Goal: Information Seeking & Learning: Learn about a topic

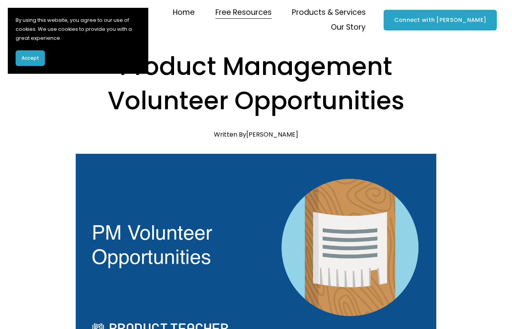
click at [34, 62] on button "Accept" at bounding box center [30, 58] width 29 height 16
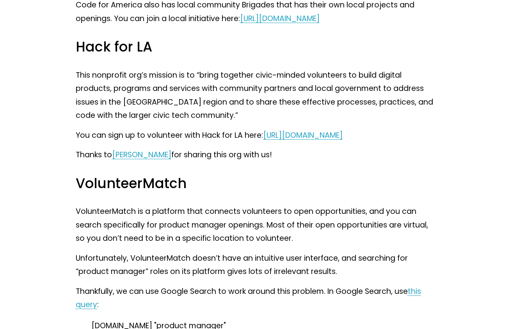
scroll to position [1478, 0]
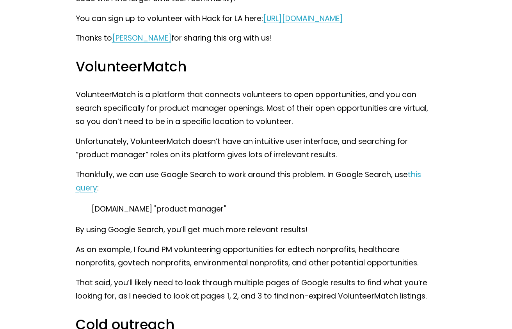
drag, startPoint x: 234, startPoint y: 253, endPoint x: 92, endPoint y: 258, distance: 142.5
click at [92, 216] on p "volunteermatch.org "product manager"" at bounding box center [256, 208] width 330 height 13
copy p "volunteermatch.org "product manager""
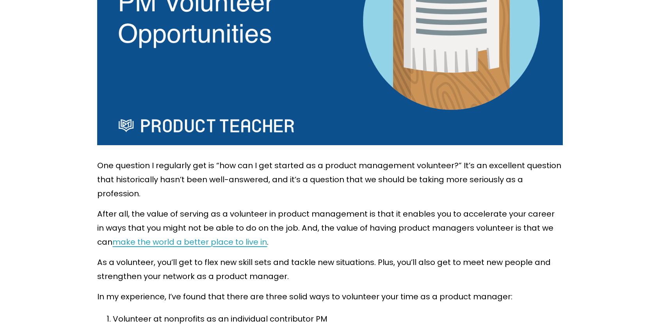
scroll to position [0, 0]
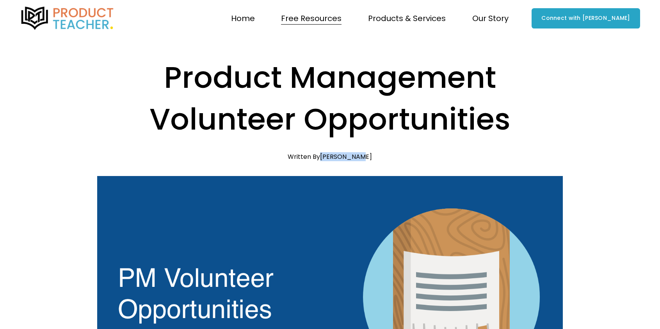
drag, startPoint x: 367, startPoint y: 158, endPoint x: 326, endPoint y: 160, distance: 41.8
click at [326, 160] on div "Apr 4 Written By Clement Kao" at bounding box center [329, 156] width 465 height 7
copy link "[PERSON_NAME]"
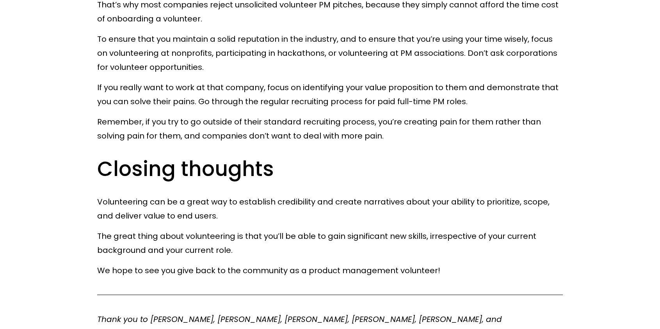
scroll to position [3511, 0]
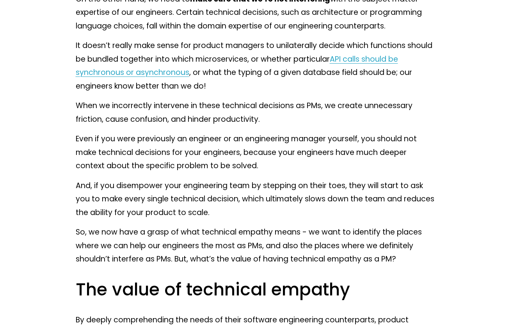
scroll to position [1631, 0]
